Goal: Information Seeking & Learning: Learn about a topic

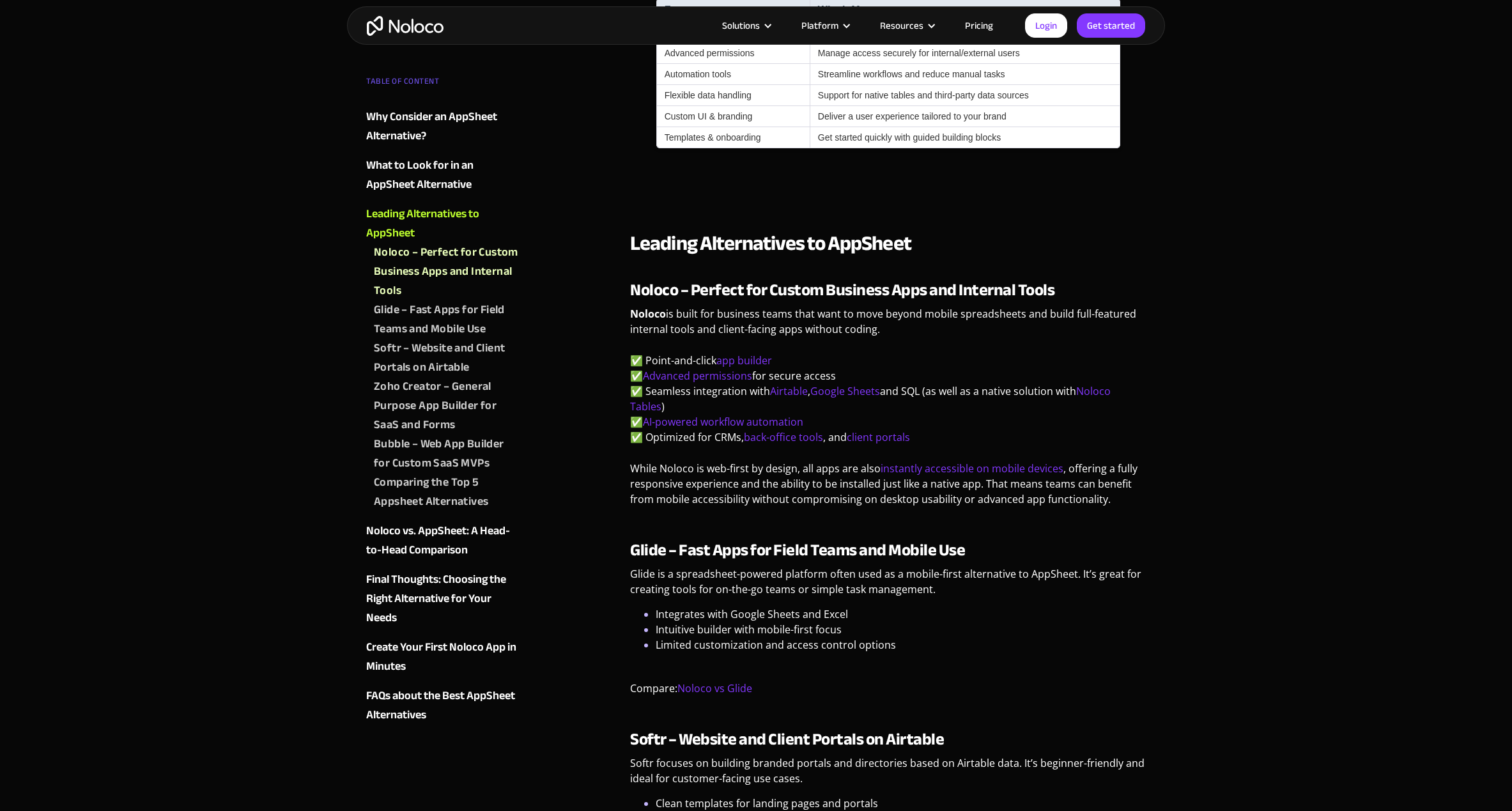
scroll to position [1280, 0]
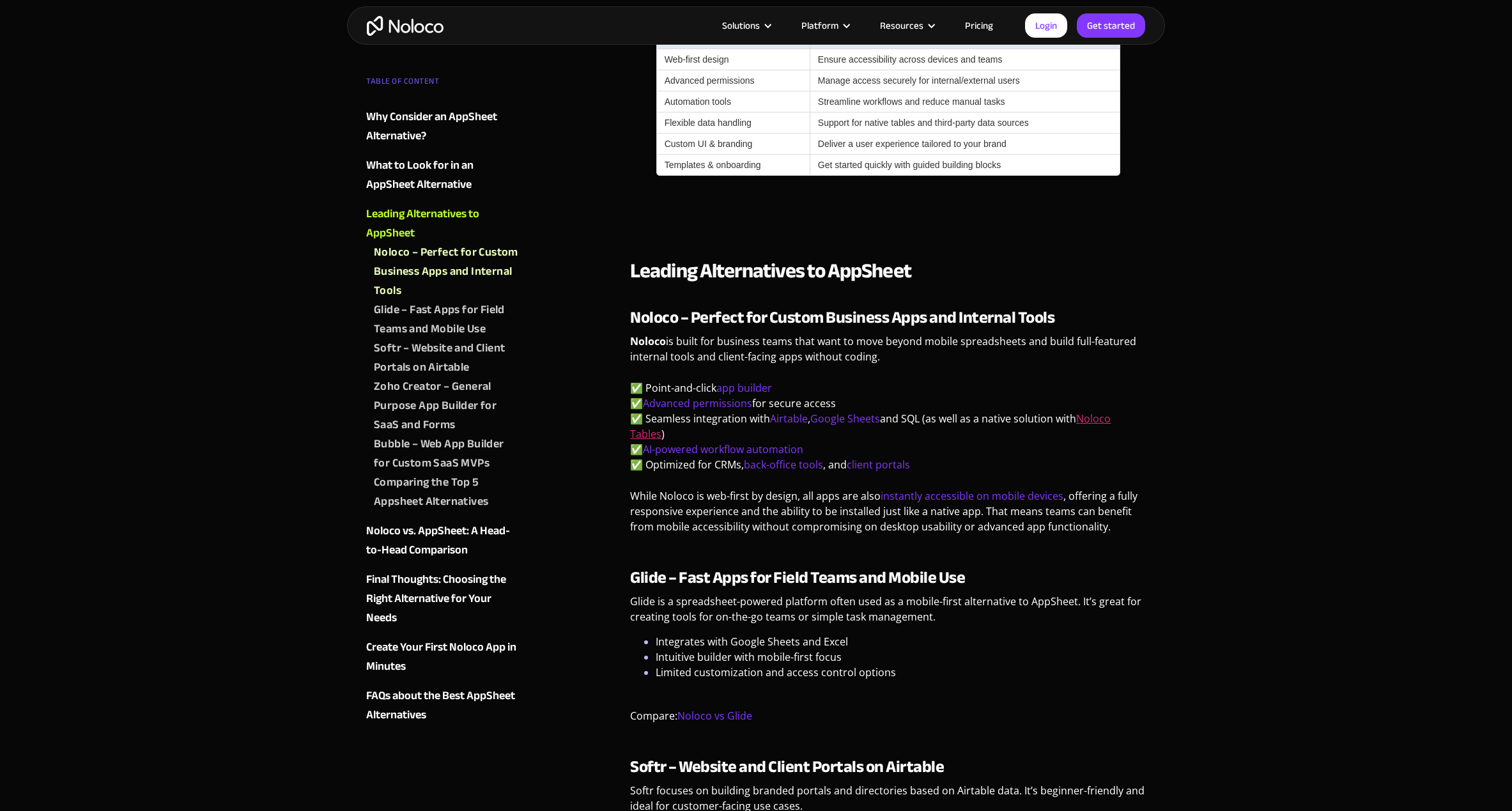
click at [1096, 416] on link "Noloco Tables" at bounding box center [870, 426] width 481 height 29
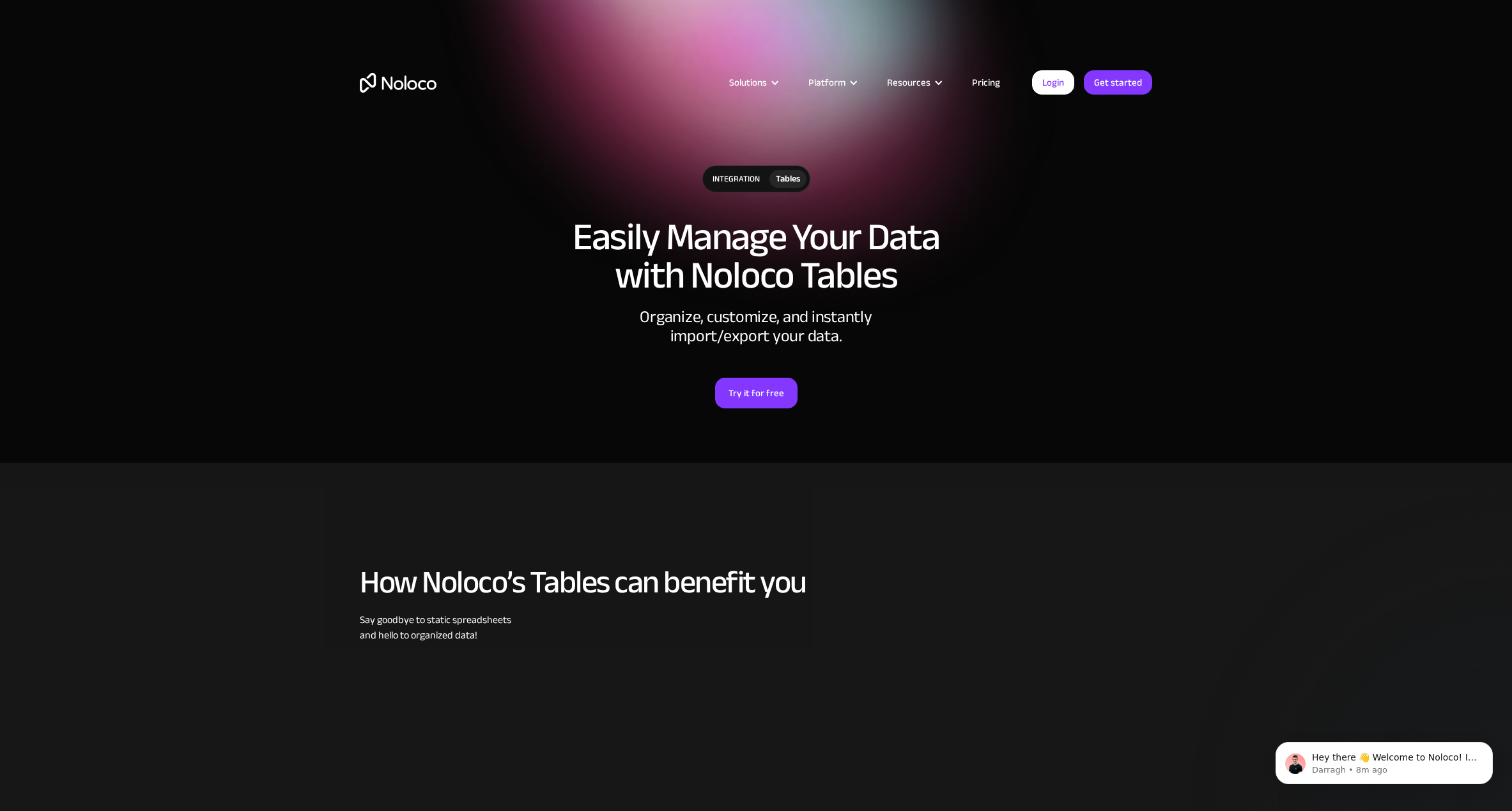
click at [993, 85] on link "Pricing" at bounding box center [986, 82] width 60 height 17
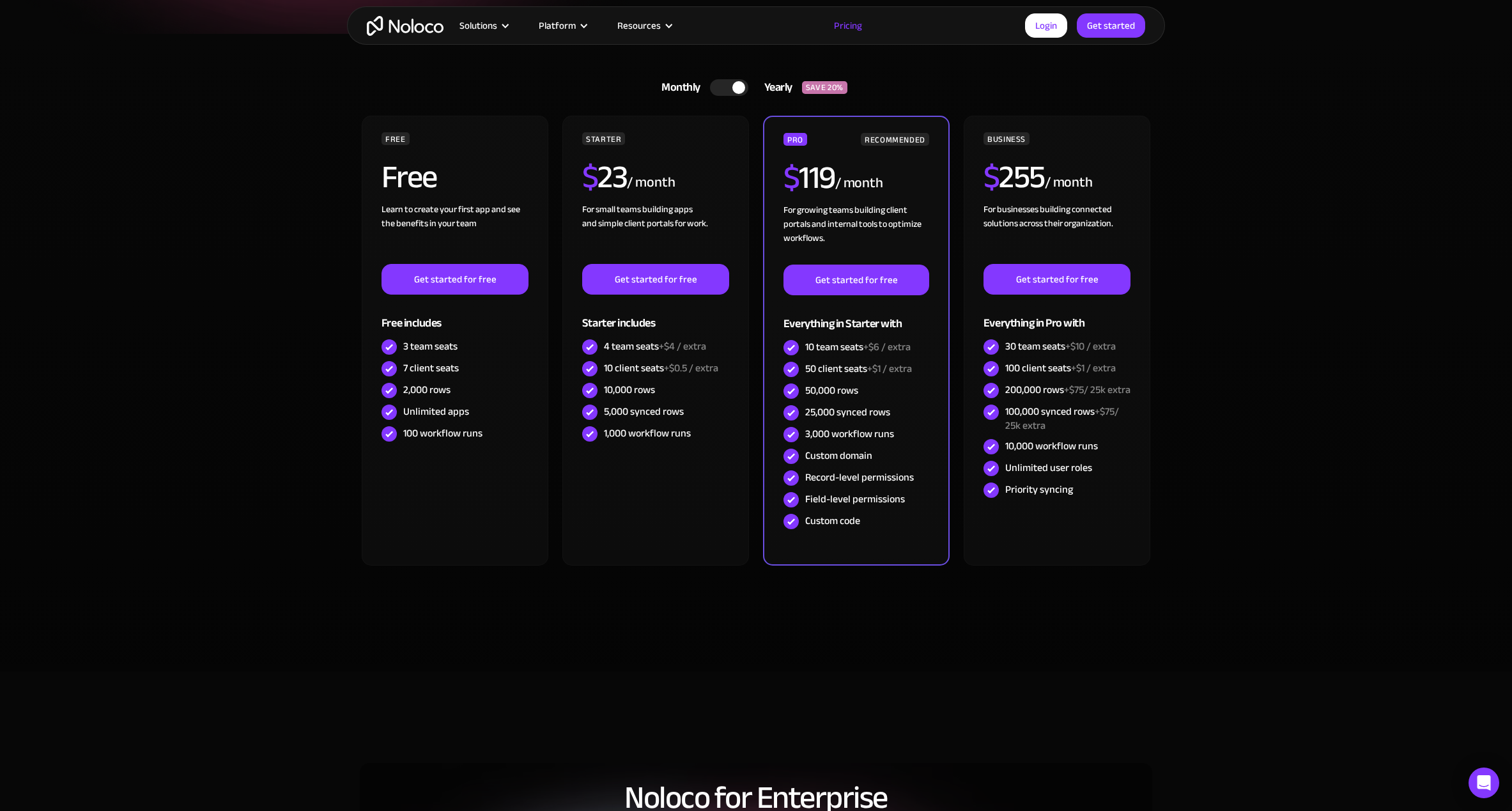
scroll to position [281, 0]
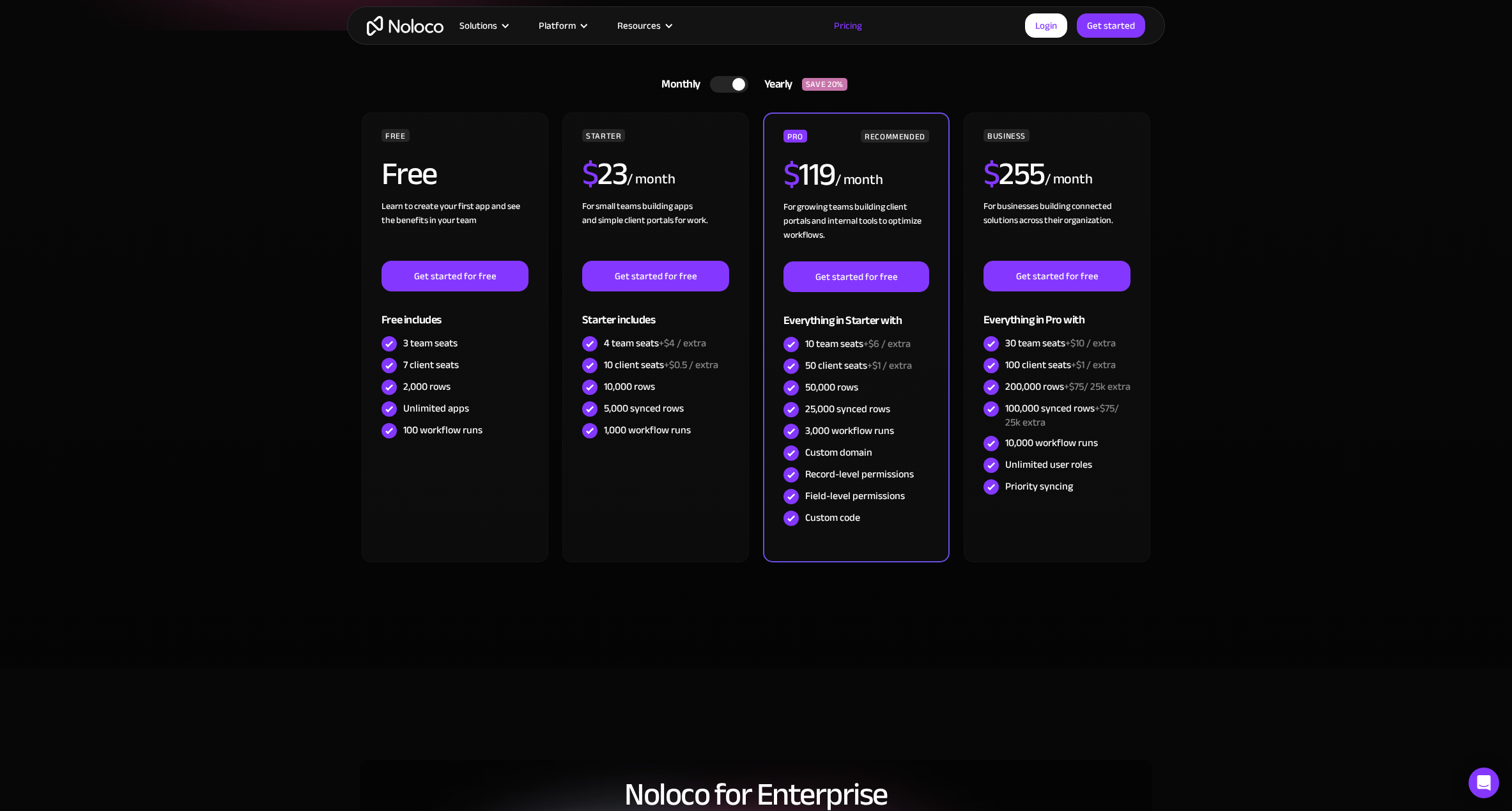
click at [726, 100] on div "Monthly Yearly SAVE 20% Monthly Yearly SAVE 20% FREE Free Learn to create your …" at bounding box center [756, 337] width 793 height 536
click at [725, 79] on div at bounding box center [729, 84] width 39 height 17
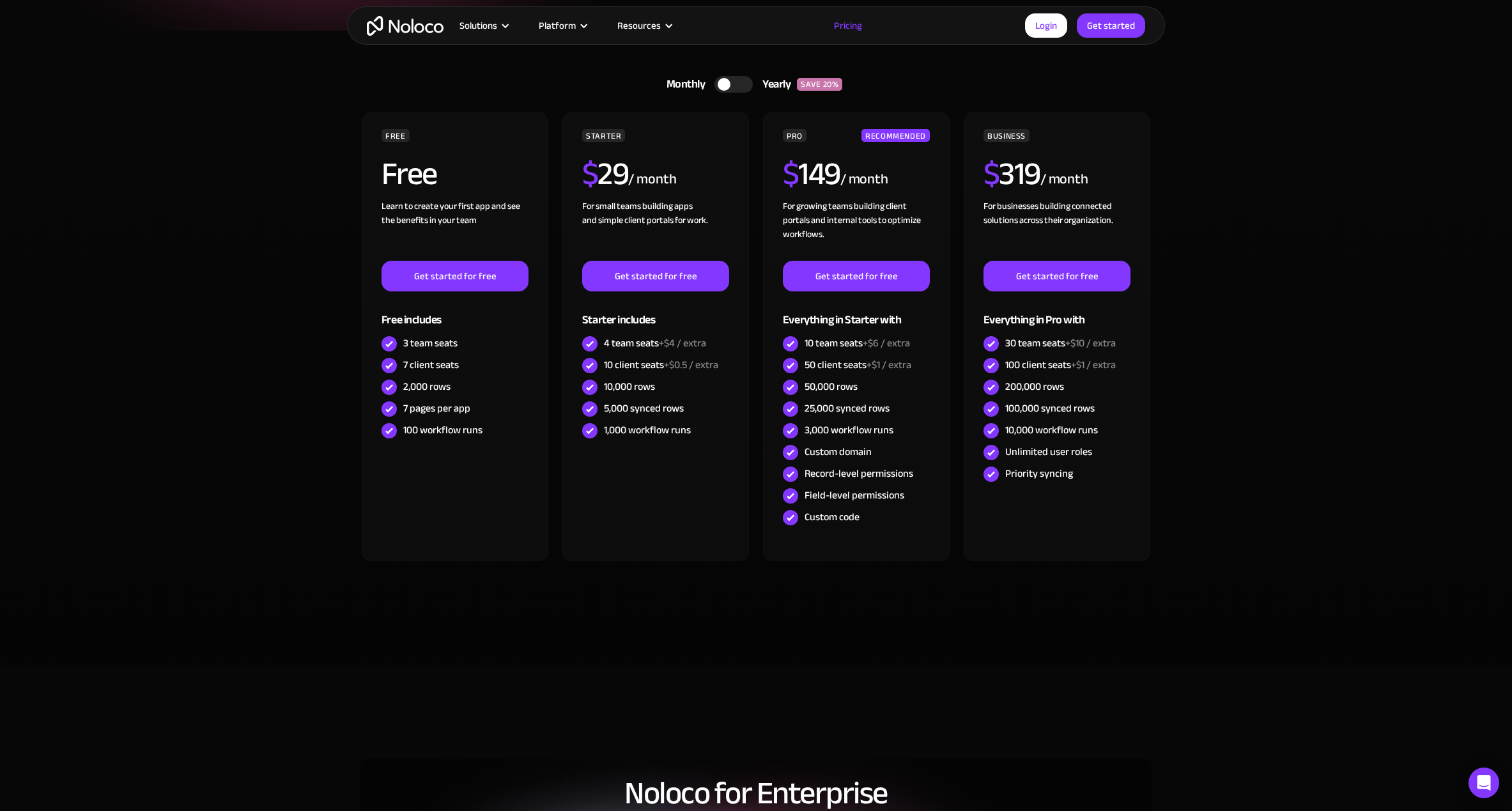
click at [725, 79] on div at bounding box center [724, 85] width 13 height 13
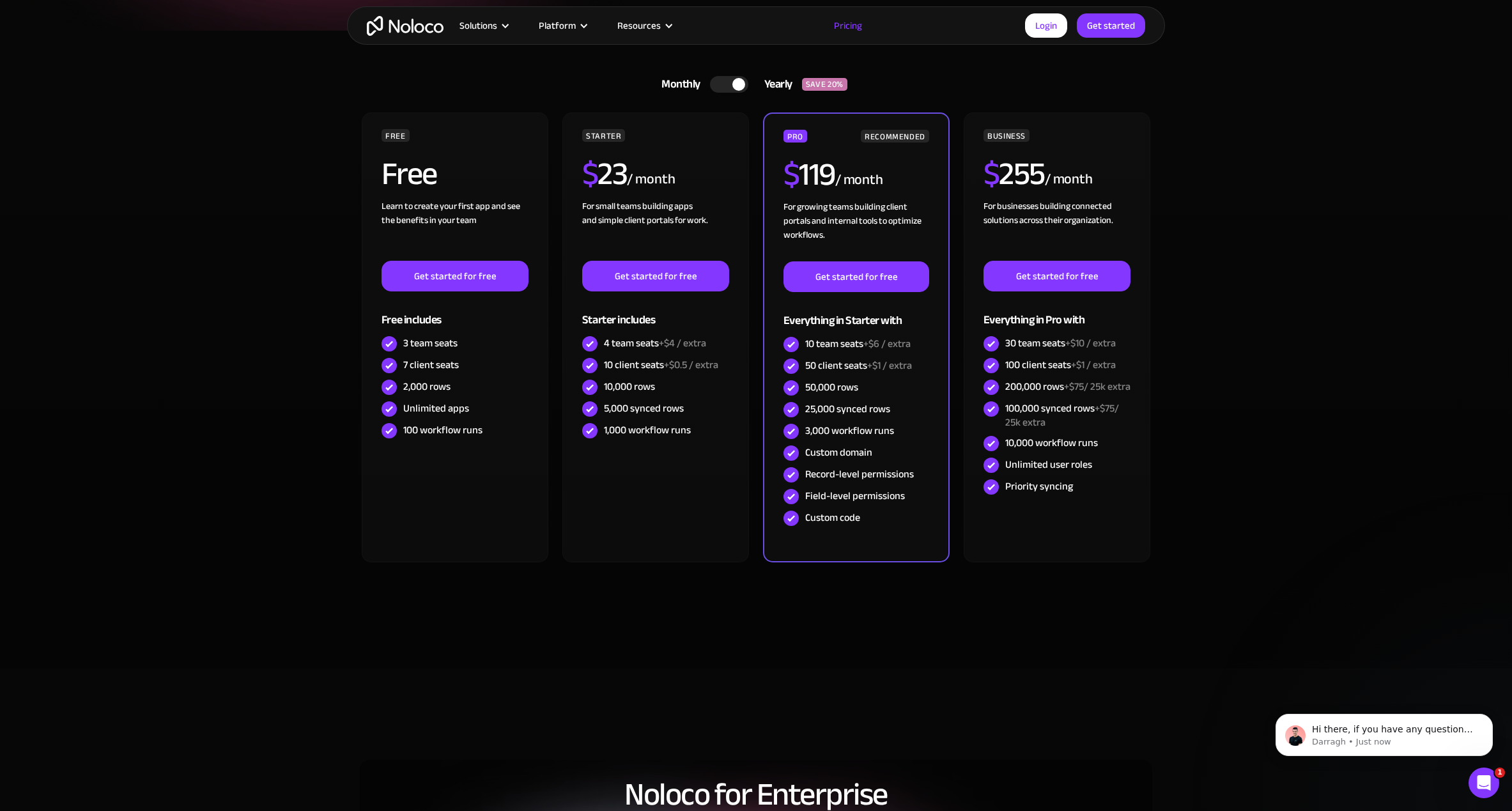
scroll to position [0, 0]
click at [731, 78] on div at bounding box center [729, 84] width 39 height 17
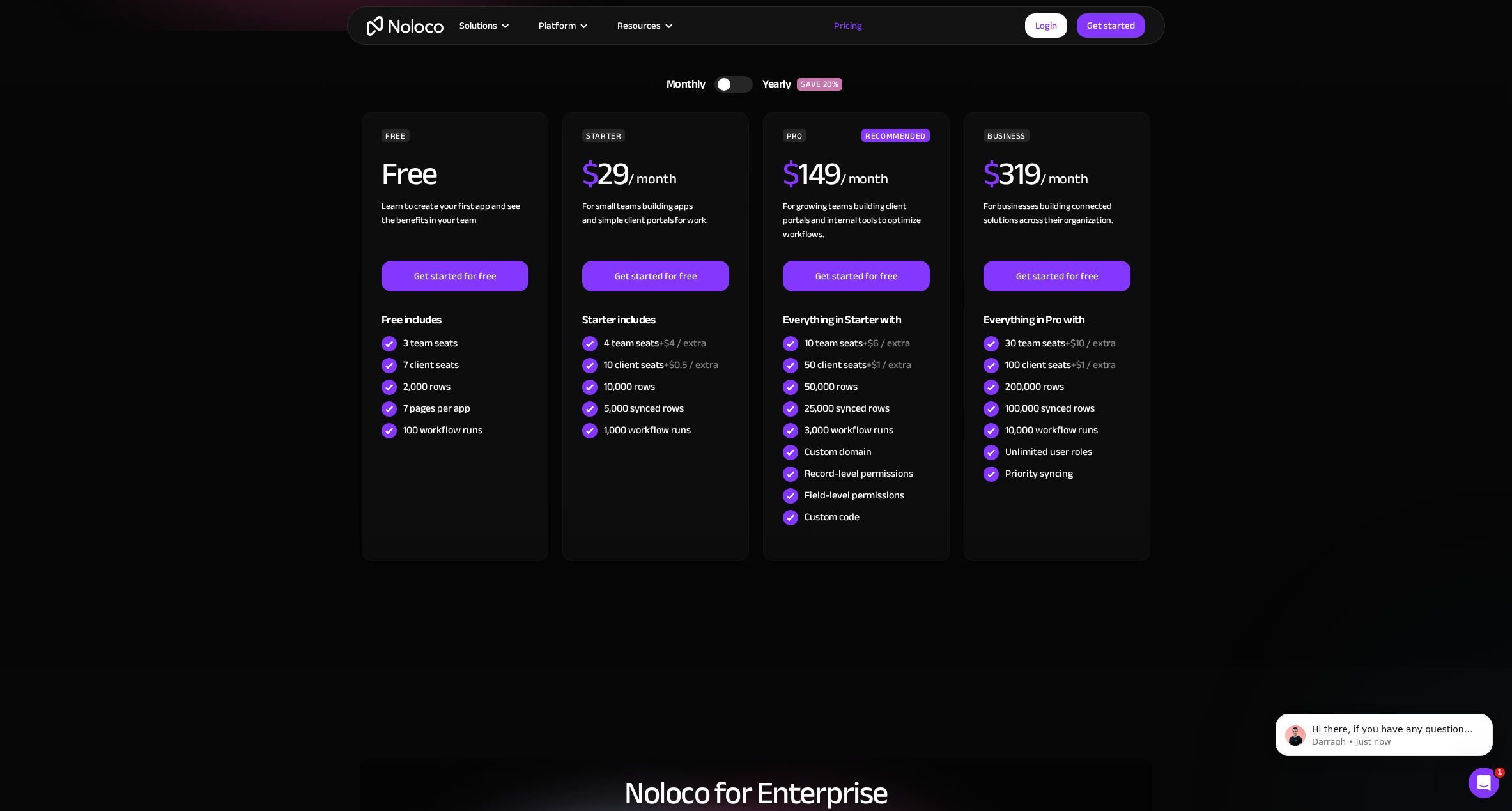
click at [730, 83] on div at bounding box center [724, 85] width 13 height 13
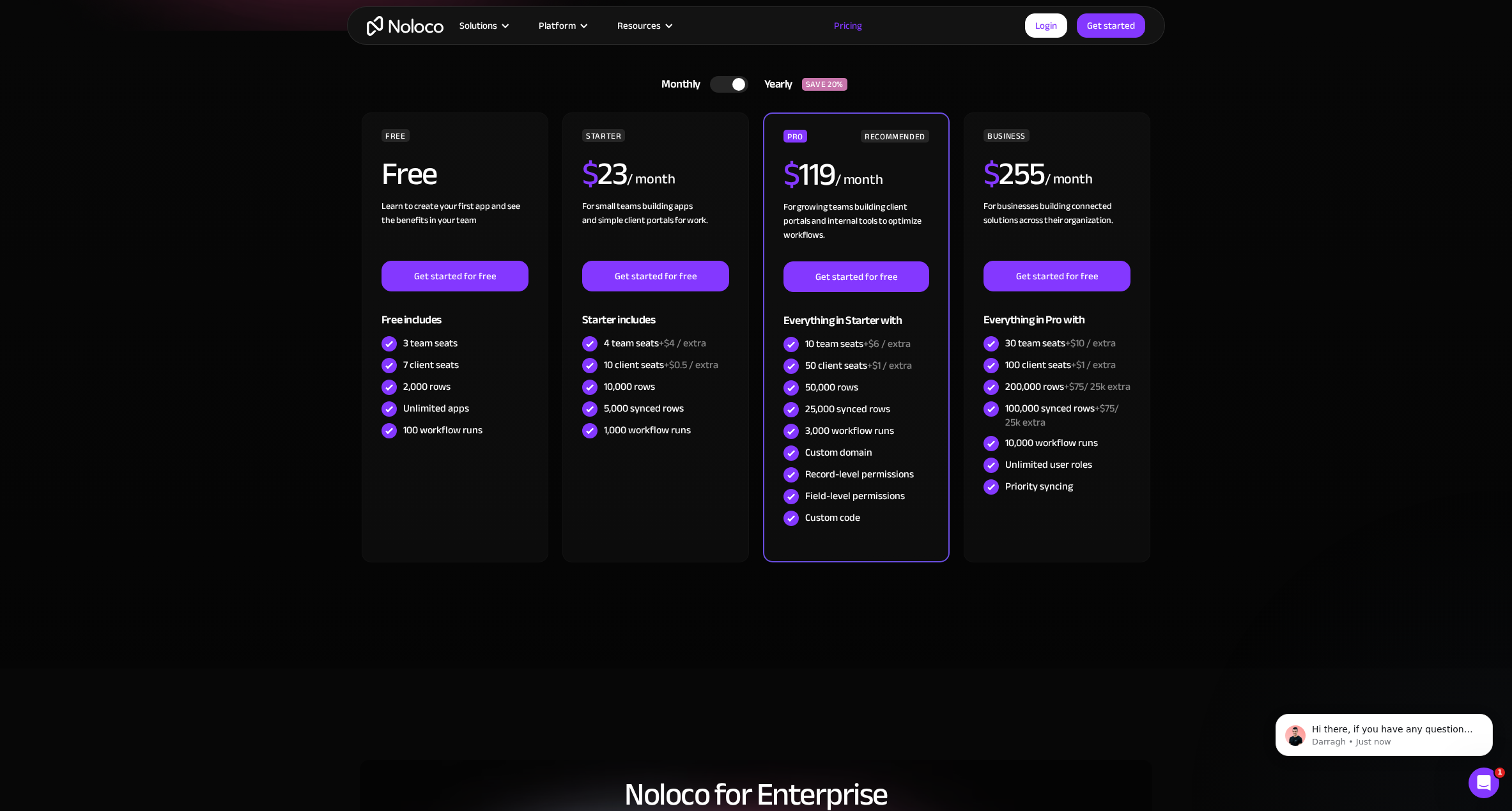
click at [730, 83] on div at bounding box center [729, 84] width 39 height 17
